Goal: Task Accomplishment & Management: Manage account settings

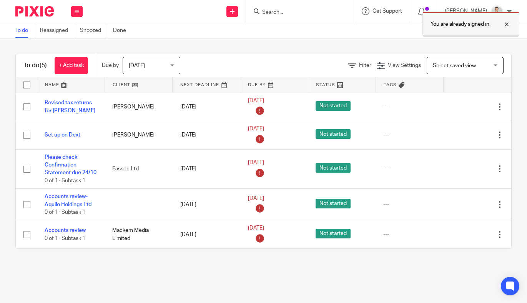
click at [508, 21] on div at bounding box center [501, 24] width 21 height 9
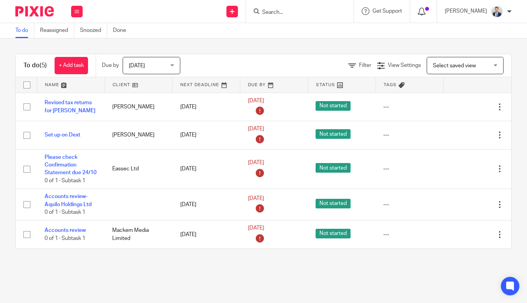
click at [426, 13] on icon at bounding box center [422, 12] width 8 height 8
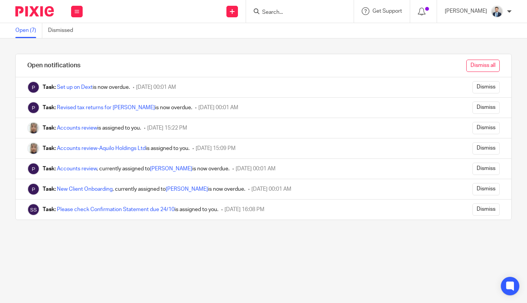
click at [479, 63] on input "Dismiss all" at bounding box center [482, 66] width 33 height 12
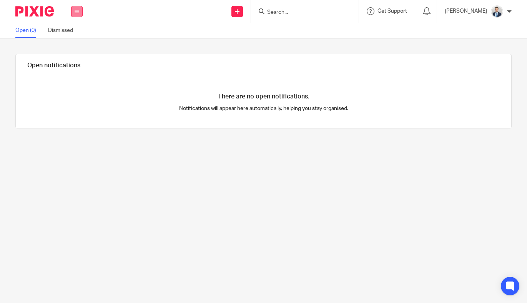
click at [75, 11] on icon at bounding box center [77, 11] width 5 height 5
click at [74, 35] on link "Work" at bounding box center [73, 35] width 12 height 5
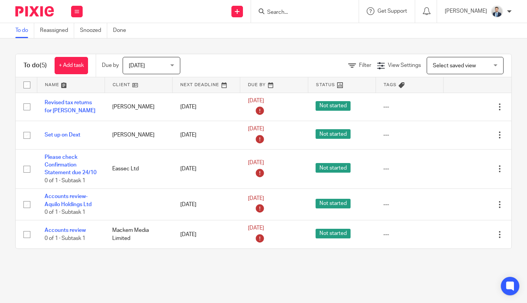
click at [301, 15] on input "Search" at bounding box center [300, 12] width 69 height 7
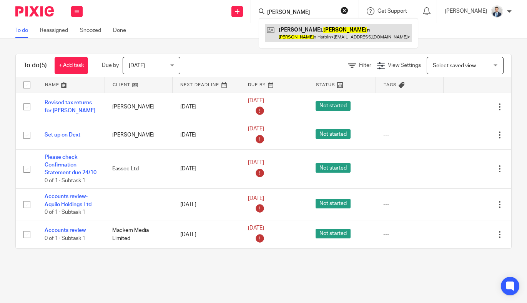
type input "[PERSON_NAME]"
click at [307, 28] on link at bounding box center [338, 33] width 147 height 18
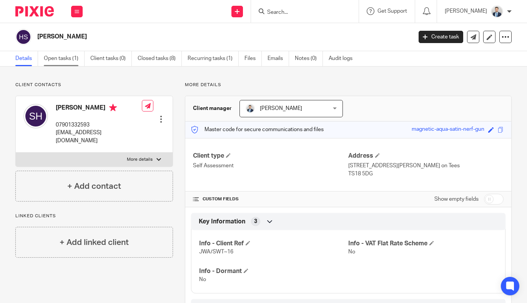
click at [60, 58] on link "Open tasks (1)" at bounding box center [64, 58] width 41 height 15
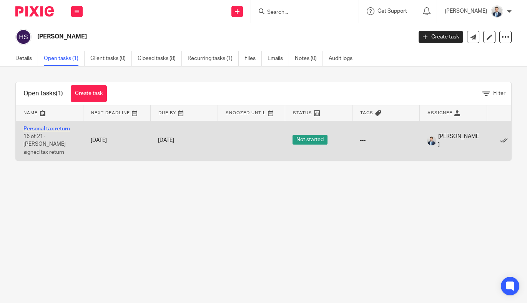
click at [50, 129] on link "Personal tax return" at bounding box center [46, 128] width 47 height 5
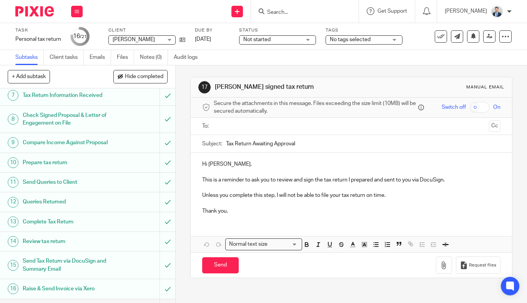
scroll to position [240, 0]
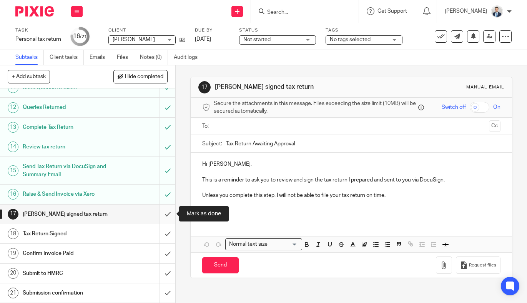
click at [166, 209] on input "submit" at bounding box center [87, 214] width 175 height 19
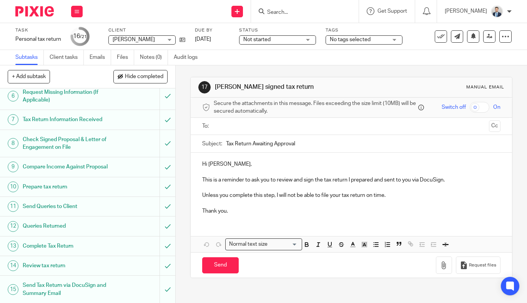
scroll to position [71, 0]
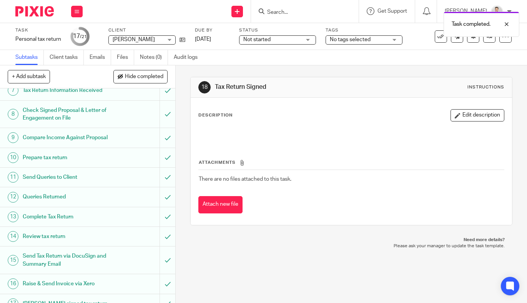
scroll to position [240, 0]
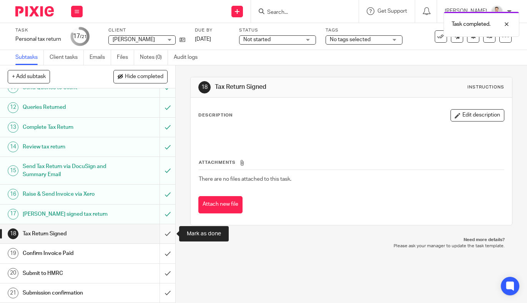
click at [167, 229] on input "submit" at bounding box center [87, 233] width 175 height 19
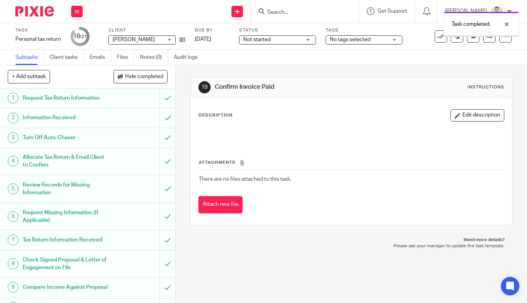
scroll to position [240, 0]
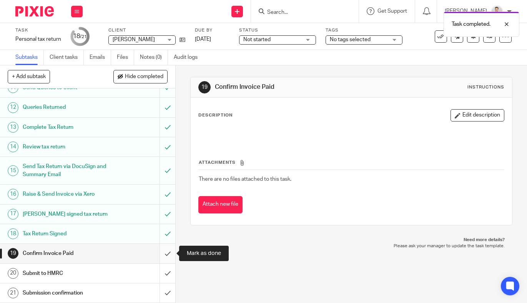
click at [166, 252] on input "submit" at bounding box center [87, 253] width 175 height 19
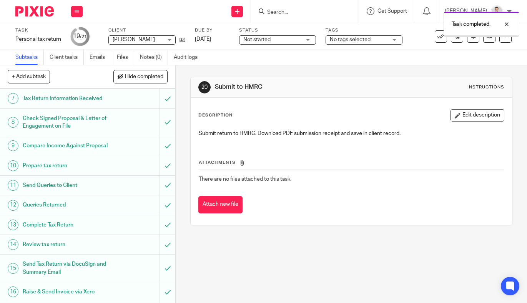
scroll to position [240, 0]
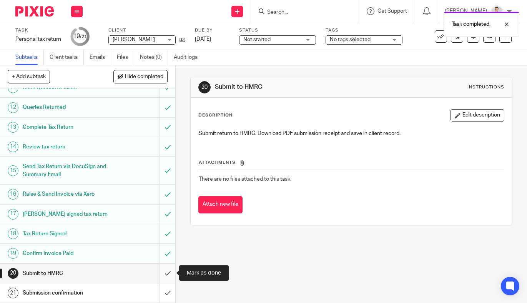
click at [165, 275] on input "submit" at bounding box center [87, 273] width 175 height 19
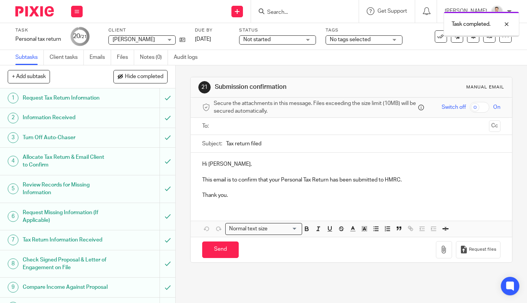
scroll to position [240, 0]
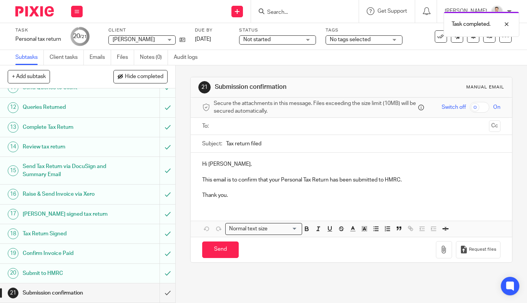
click at [245, 126] on input "text" at bounding box center [351, 126] width 270 height 9
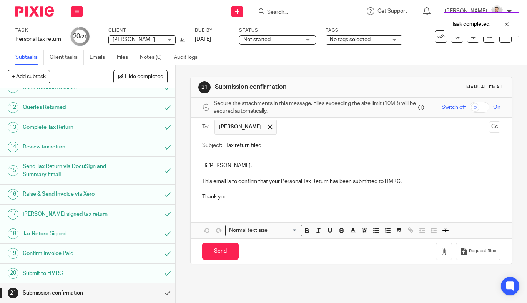
click at [249, 145] on input "Tax return filed" at bounding box center [363, 145] width 275 height 17
type input "Tax returns filed"
click at [264, 168] on p "Hi [PERSON_NAME]," at bounding box center [351, 166] width 298 height 8
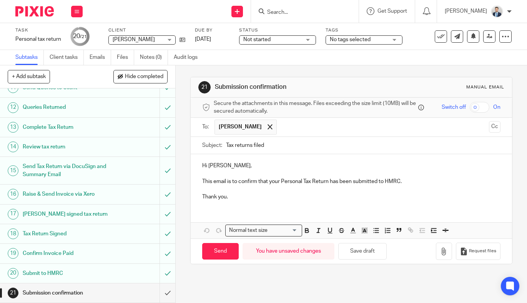
click at [329, 181] on p "This email is to confirm that your Personal Tax Return has been submitted to HM…" at bounding box center [351, 182] width 298 height 8
click at [342, 183] on p "This email is to confirm that your Personal Tax Returns has been submitted to H…" at bounding box center [351, 182] width 298 height 8
click at [316, 194] on p "Thank you." at bounding box center [351, 197] width 298 height 8
click at [226, 249] on input "Send" at bounding box center [220, 251] width 37 height 17
type input "Sent"
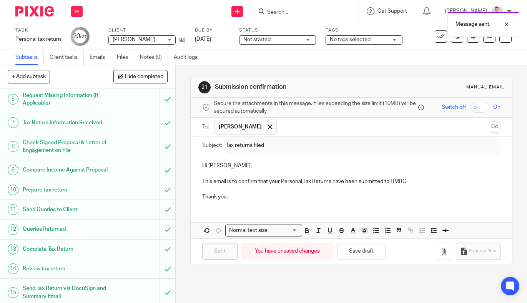
scroll to position [0, 0]
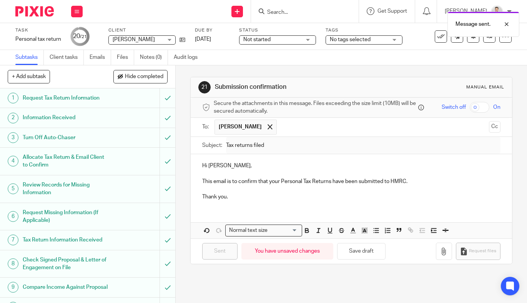
click at [78, 17] on div "Work Email Clients Team Reports Settings" at bounding box center [76, 11] width 27 height 23
click at [78, 13] on icon at bounding box center [77, 11] width 5 height 5
click at [76, 12] on icon at bounding box center [77, 11] width 5 height 5
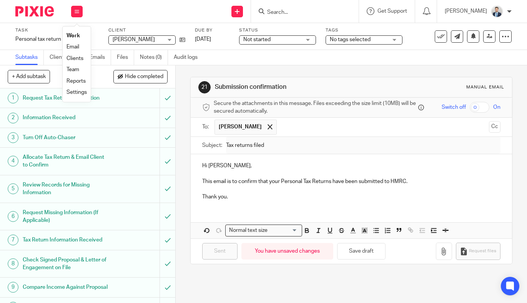
click at [123, 11] on div "Send new email Create task Add client Get Support Contact Support Help Document…" at bounding box center [308, 11] width 437 height 23
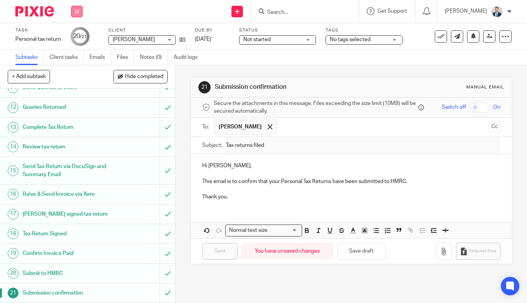
click at [78, 7] on button at bounding box center [77, 12] width 12 height 12
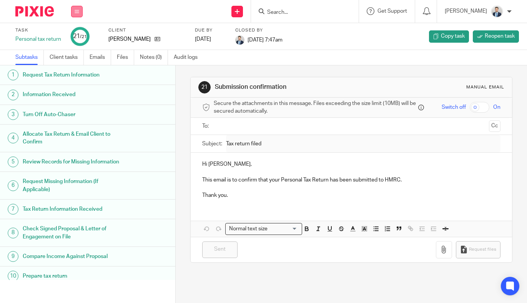
click at [77, 12] on icon at bounding box center [77, 11] width 5 height 5
click at [76, 33] on link "Work" at bounding box center [73, 35] width 13 height 5
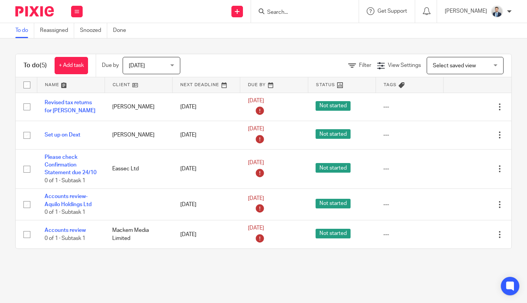
click at [311, 9] on input "Search" at bounding box center [300, 12] width 69 height 7
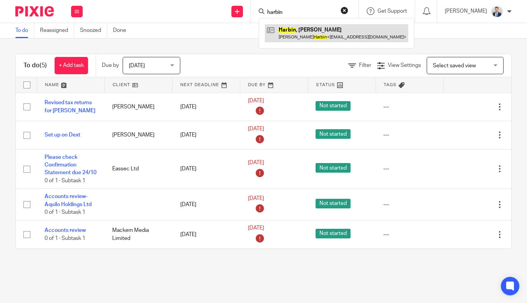
type input "harbin"
click at [310, 27] on link at bounding box center [336, 33] width 143 height 18
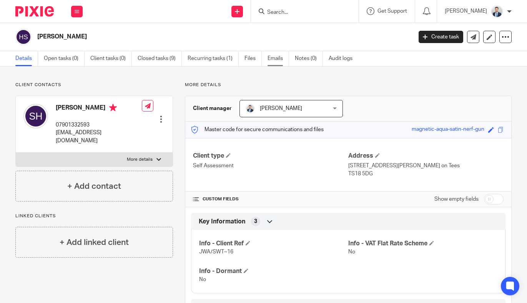
click at [272, 60] on link "Emails" at bounding box center [279, 58] width 22 height 15
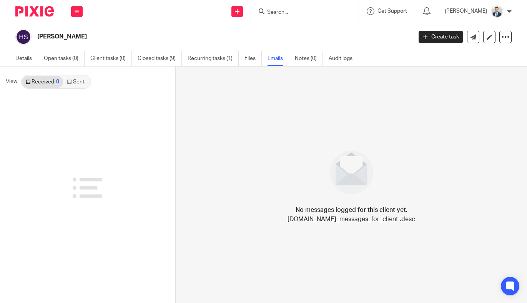
click at [82, 82] on link "Sent" at bounding box center [76, 82] width 27 height 12
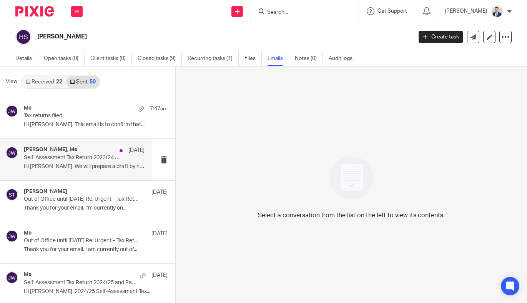
click at [104, 159] on p "Self-Assessment Tax Return 2023/24 and Payment Instructions" at bounding box center [72, 158] width 97 height 7
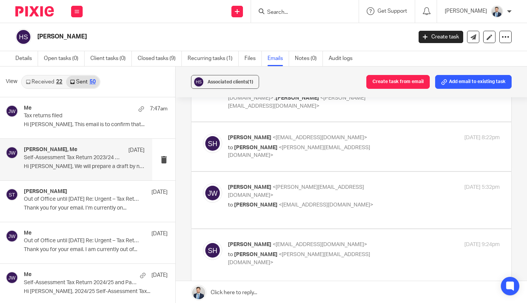
scroll to position [324, 0]
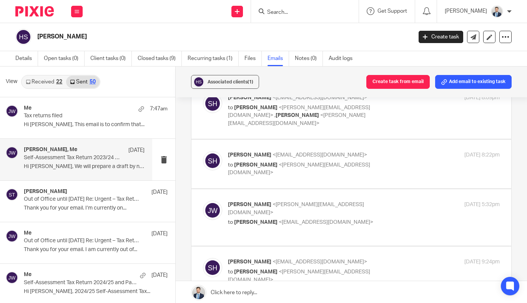
click at [367, 189] on label at bounding box center [351, 217] width 320 height 57
click at [203, 200] on input "checkbox" at bounding box center [203, 200] width 0 height 0
checkbox input "true"
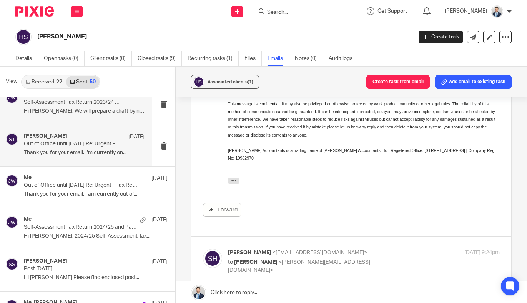
scroll to position [57, 0]
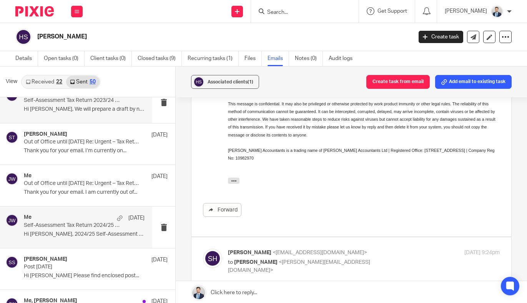
click at [87, 223] on p "Self-Assessment Tax Return 2024/25 and Payment Instructions" at bounding box center [72, 225] width 97 height 7
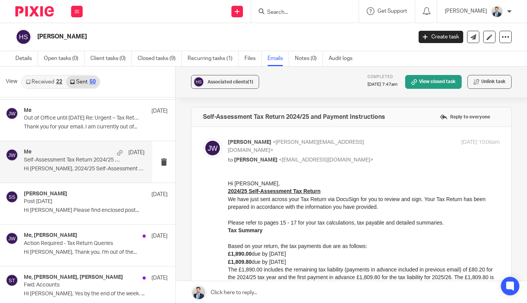
scroll to position [123, 0]
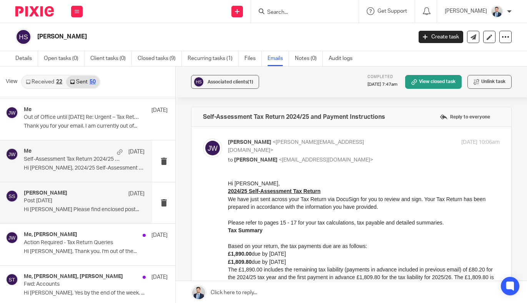
click at [108, 194] on div "[PERSON_NAME] [DATE]" at bounding box center [84, 194] width 121 height 8
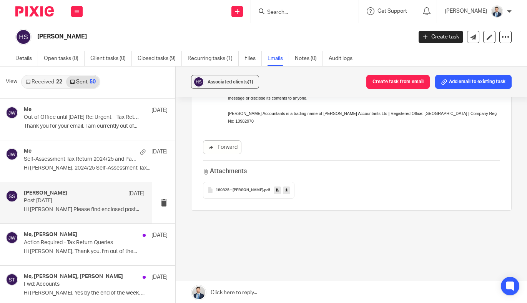
scroll to position [1, 0]
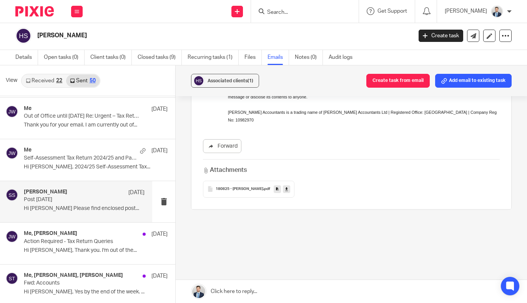
click at [242, 181] on div "180825 - [PERSON_NAME] .pdf" at bounding box center [249, 189] width 92 height 17
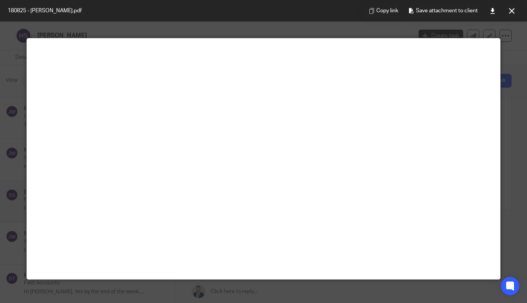
scroll to position [0, 0]
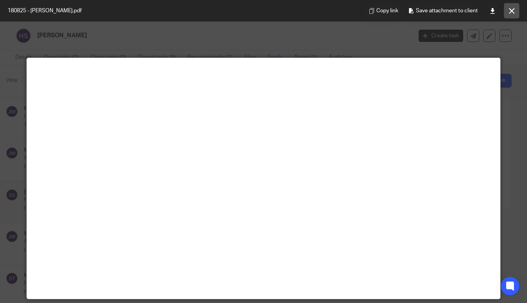
click at [511, 11] on icon at bounding box center [512, 11] width 6 height 6
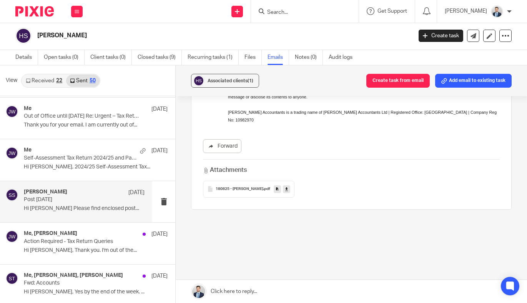
click at [235, 187] on span "180825 - [PERSON_NAME]" at bounding box center [240, 189] width 48 height 5
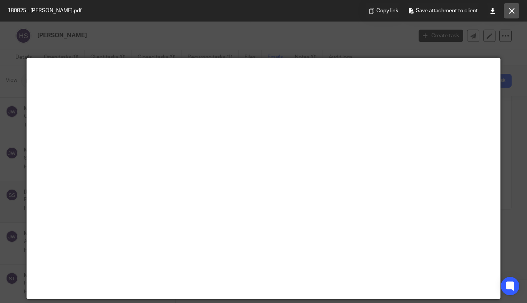
click at [514, 10] on button at bounding box center [511, 10] width 15 height 15
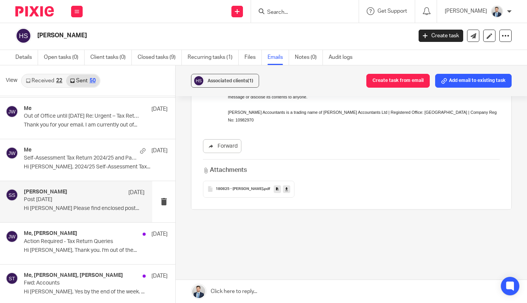
click at [233, 187] on div "180825 - [PERSON_NAME] .pdf" at bounding box center [249, 189] width 92 height 17
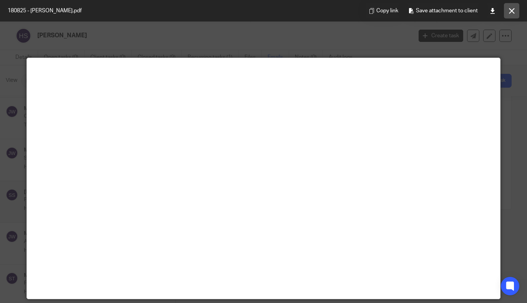
click at [514, 8] on icon at bounding box center [512, 11] width 6 height 6
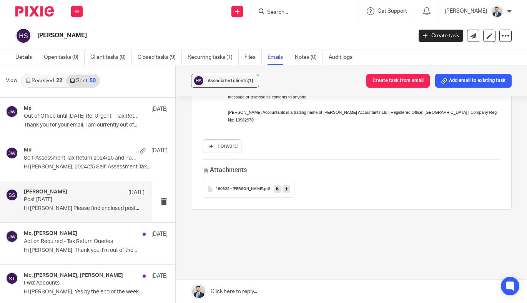
click at [222, 186] on div "180825 - Steven Harbin .pdf" at bounding box center [249, 189] width 92 height 17
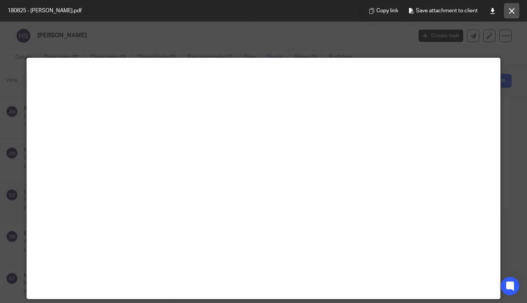
click at [511, 3] on button at bounding box center [511, 10] width 15 height 15
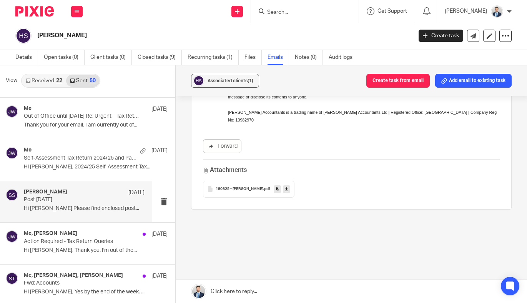
click at [307, 13] on input "Search" at bounding box center [300, 12] width 69 height 7
type input "C"
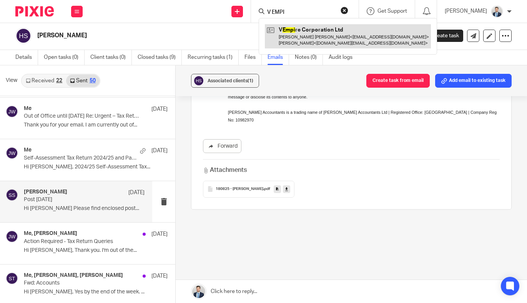
type input "V EMPI"
click at [303, 34] on link at bounding box center [348, 36] width 166 height 24
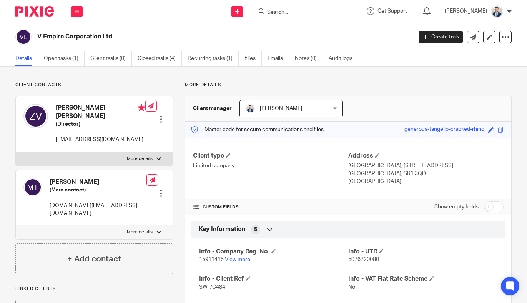
drag, startPoint x: 109, startPoint y: 108, endPoint x: 49, endPoint y: 108, distance: 60.0
click at [49, 108] on div "[PERSON_NAME] [PERSON_NAME] (Director) [EMAIL_ADDRESS][DOMAIN_NAME]" at bounding box center [84, 124] width 122 height 48
copy div "[PERSON_NAME] [PERSON_NAME]"
